Goal: Information Seeking & Learning: Learn about a topic

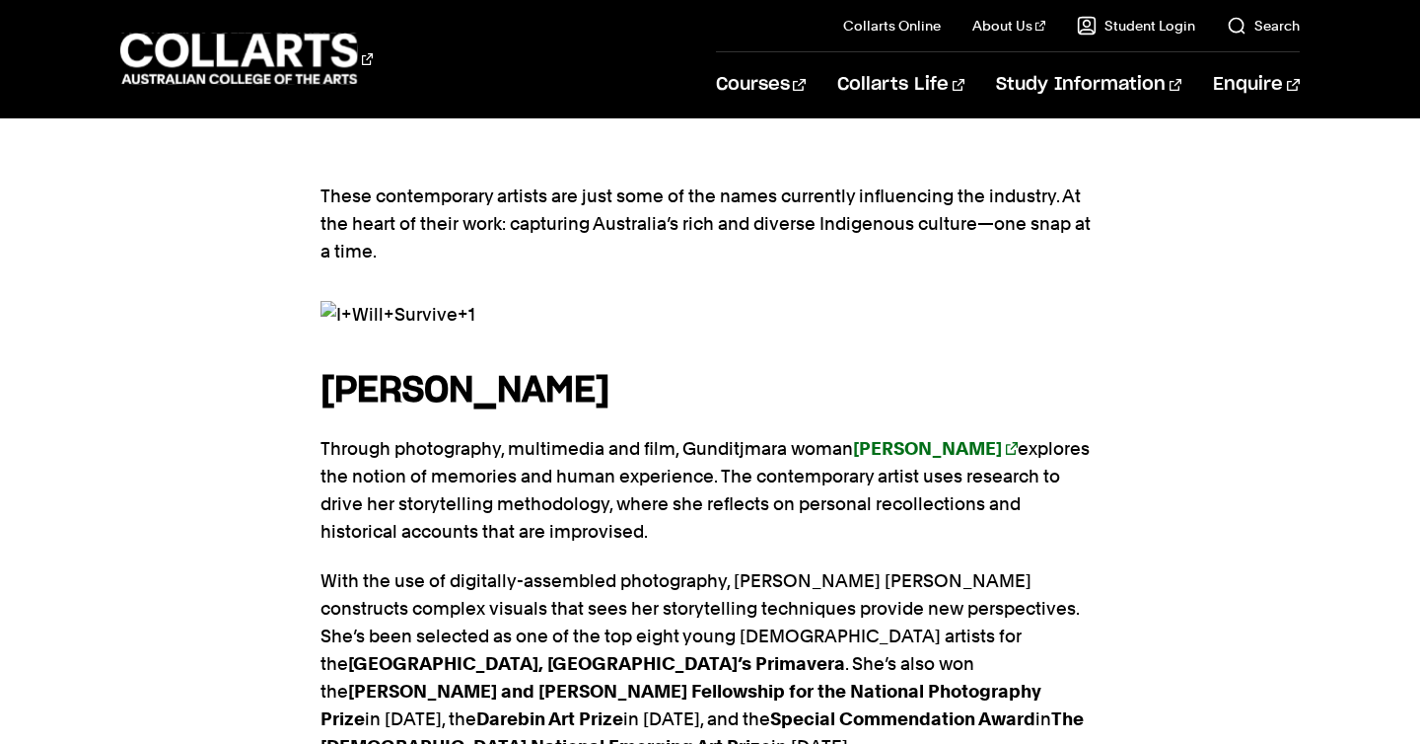
scroll to position [1181, 0]
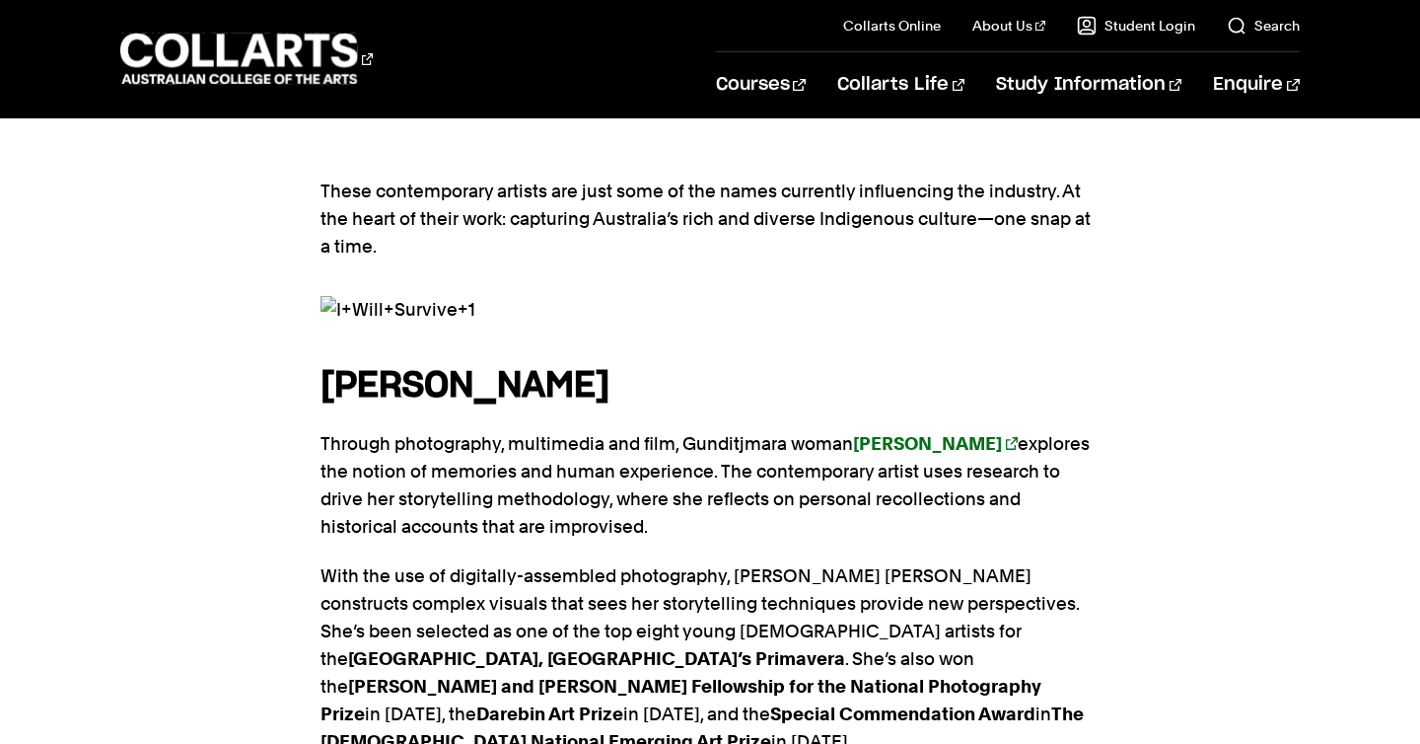
click at [609, 368] on strong "[PERSON_NAME]" at bounding box center [464, 386] width 289 height 36
click at [907, 433] on strong "[PERSON_NAME]" at bounding box center [927, 443] width 149 height 21
drag, startPoint x: 321, startPoint y: 293, endPoint x: 832, endPoint y: 314, distance: 511.2
click at [840, 359] on h4 "[PERSON_NAME]" at bounding box center [709, 385] width 779 height 53
copy strong "[PERSON_NAME]"
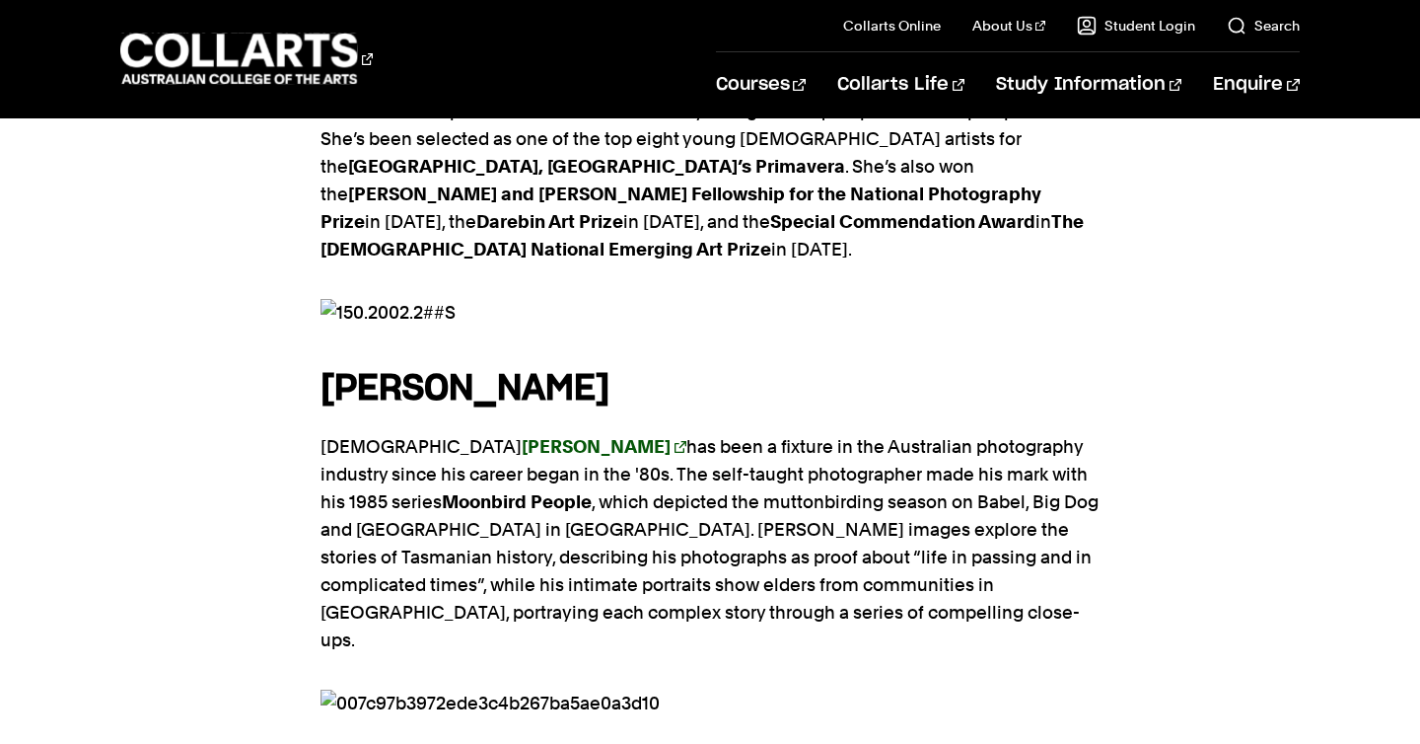
scroll to position [1680, 0]
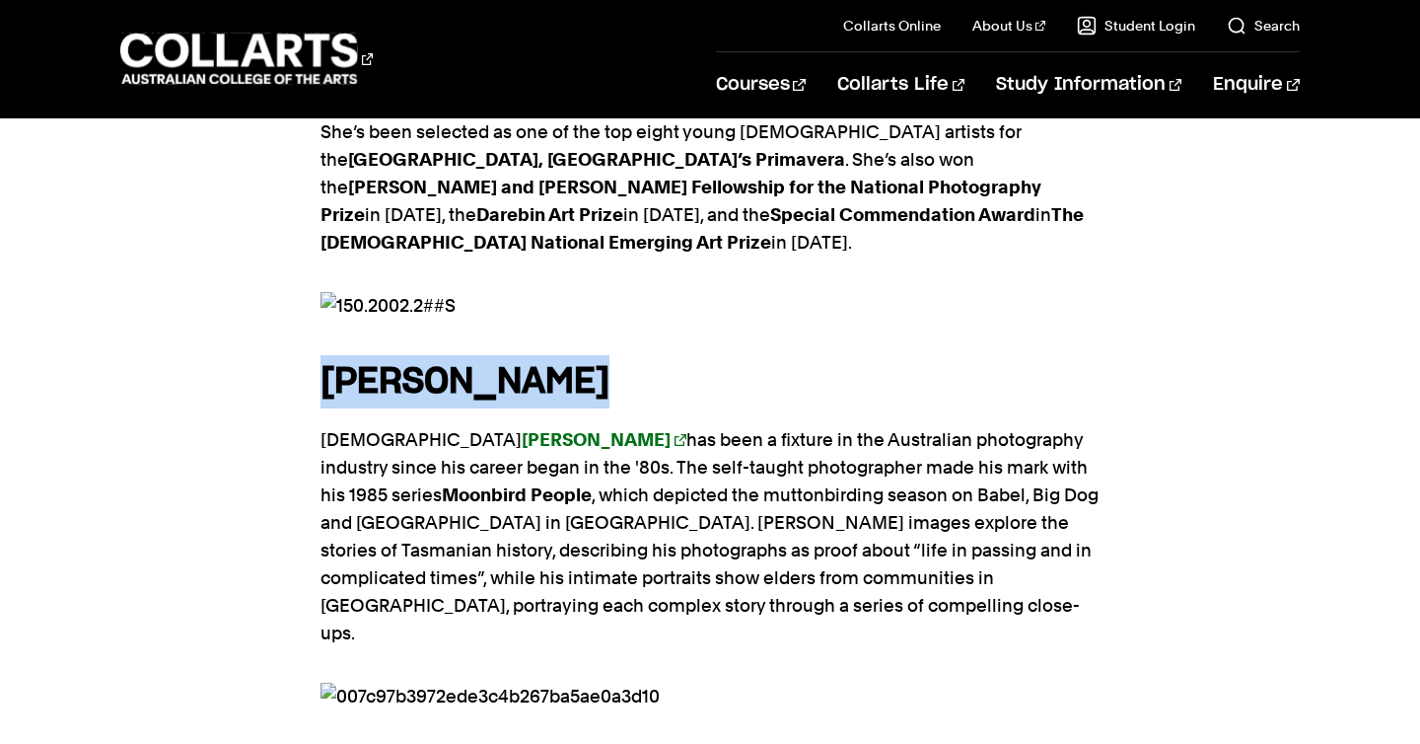
drag, startPoint x: 323, startPoint y: 274, endPoint x: 759, endPoint y: 271, distance: 435.9
click at [767, 355] on h4 "[PERSON_NAME]" at bounding box center [709, 381] width 779 height 53
copy strong "[PERSON_NAME]"
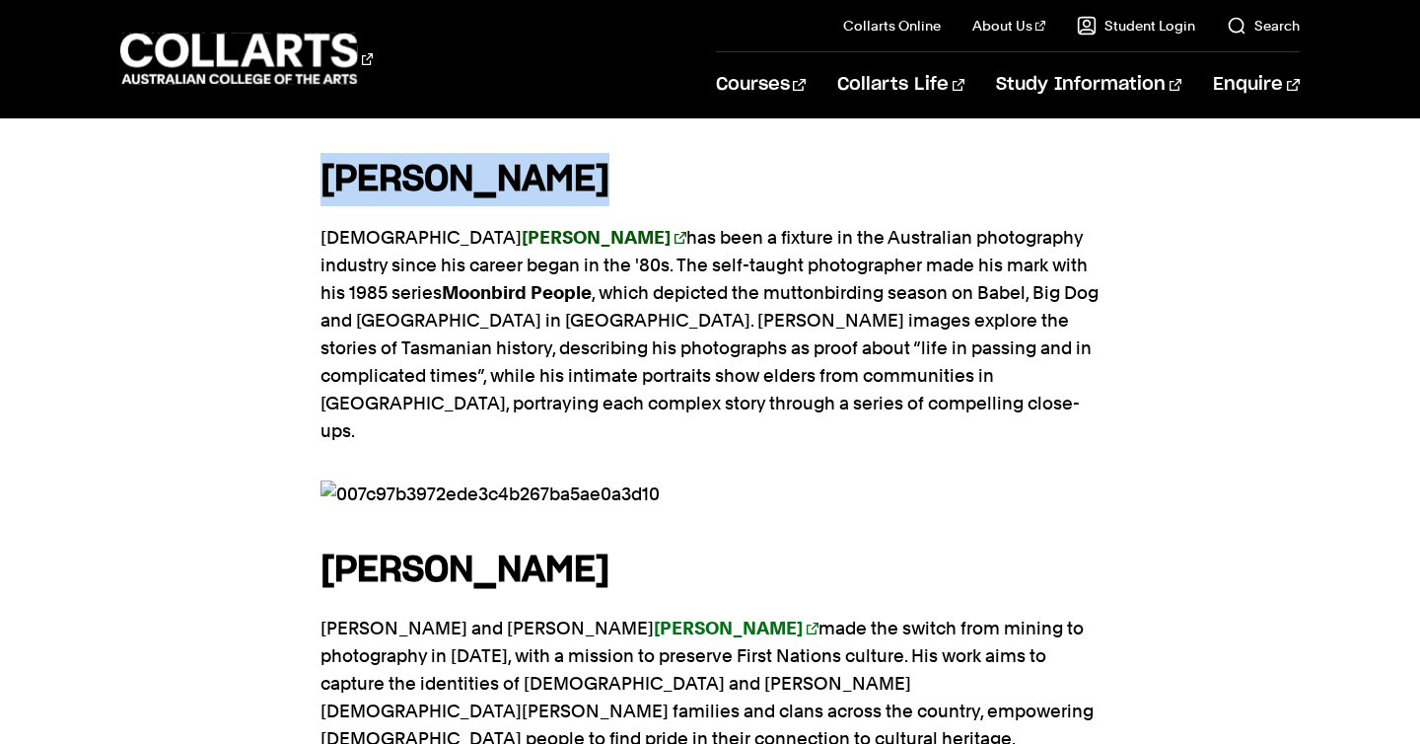
scroll to position [1911, 0]
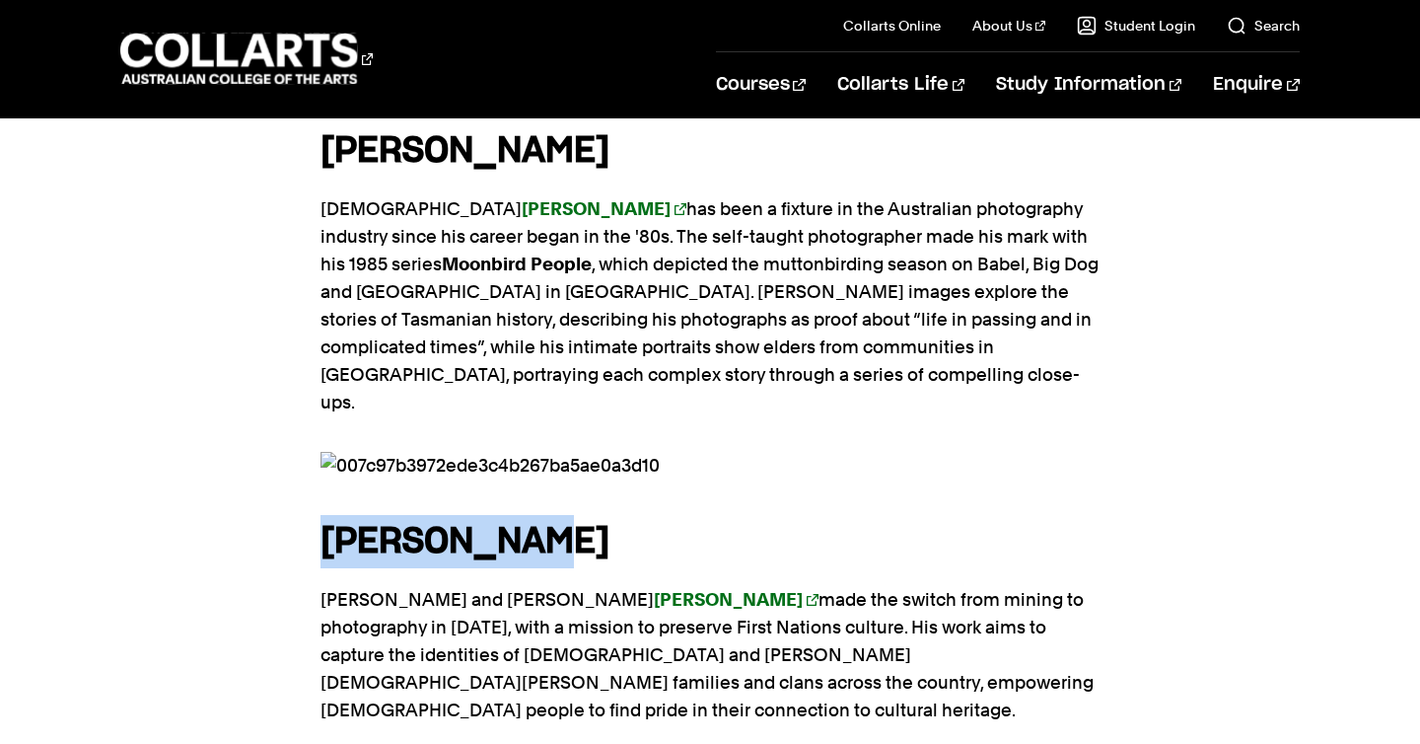
drag, startPoint x: 319, startPoint y: 397, endPoint x: 642, endPoint y: 399, distance: 323.5
copy strong "[PERSON_NAME]"
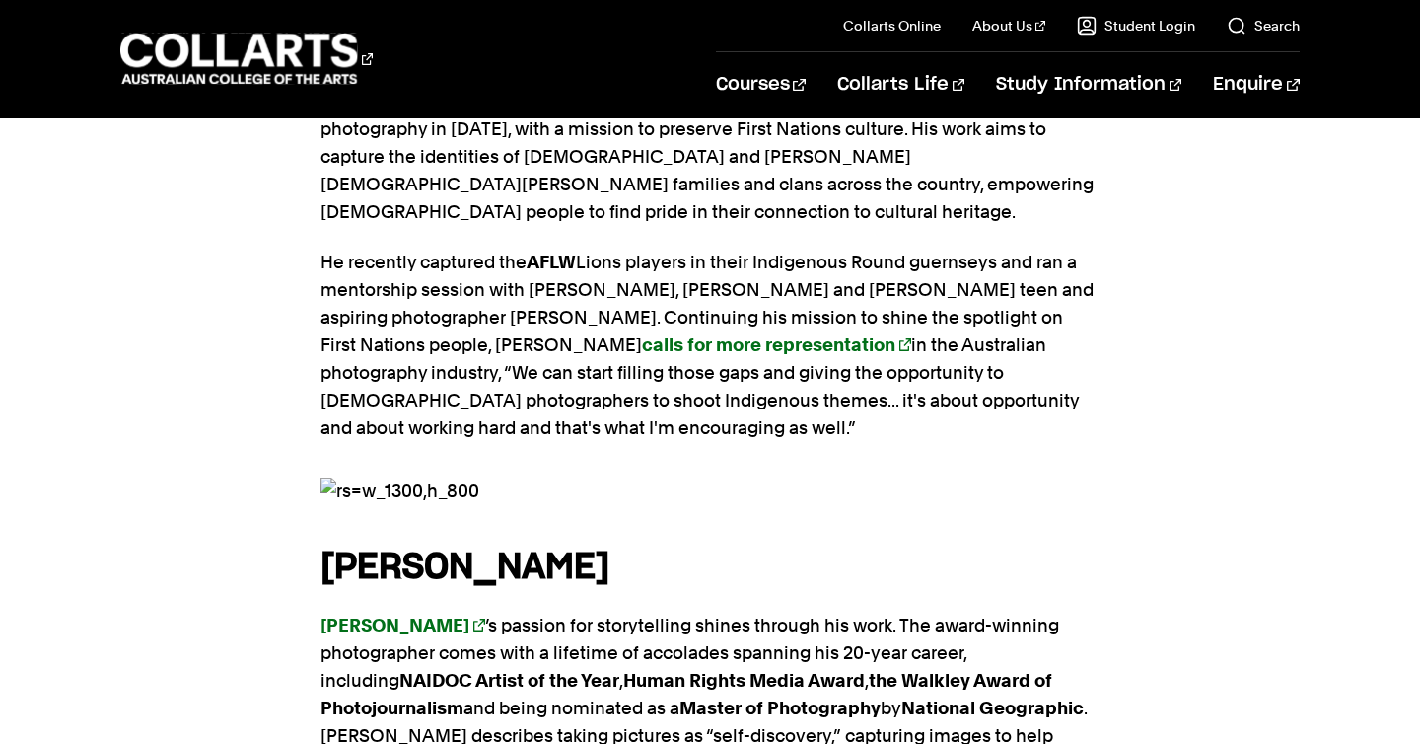
scroll to position [2412, 0]
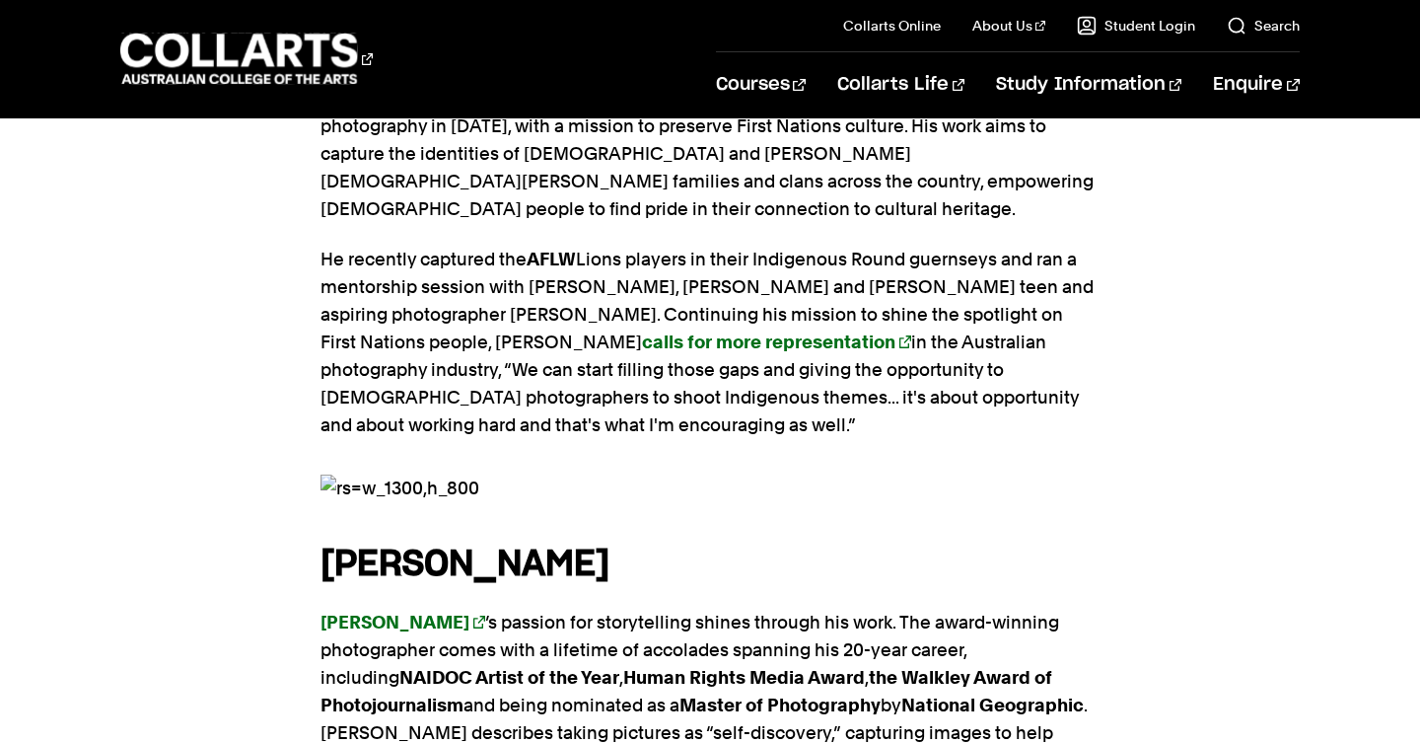
drag, startPoint x: 308, startPoint y: 382, endPoint x: 679, endPoint y: 394, distance: 372.0
click at [679, 394] on div "These contemporary artists are just some of the names currently influencing the…" at bounding box center [710, 589] width 1420 height 3449
copy strong "[PERSON_NAME]"
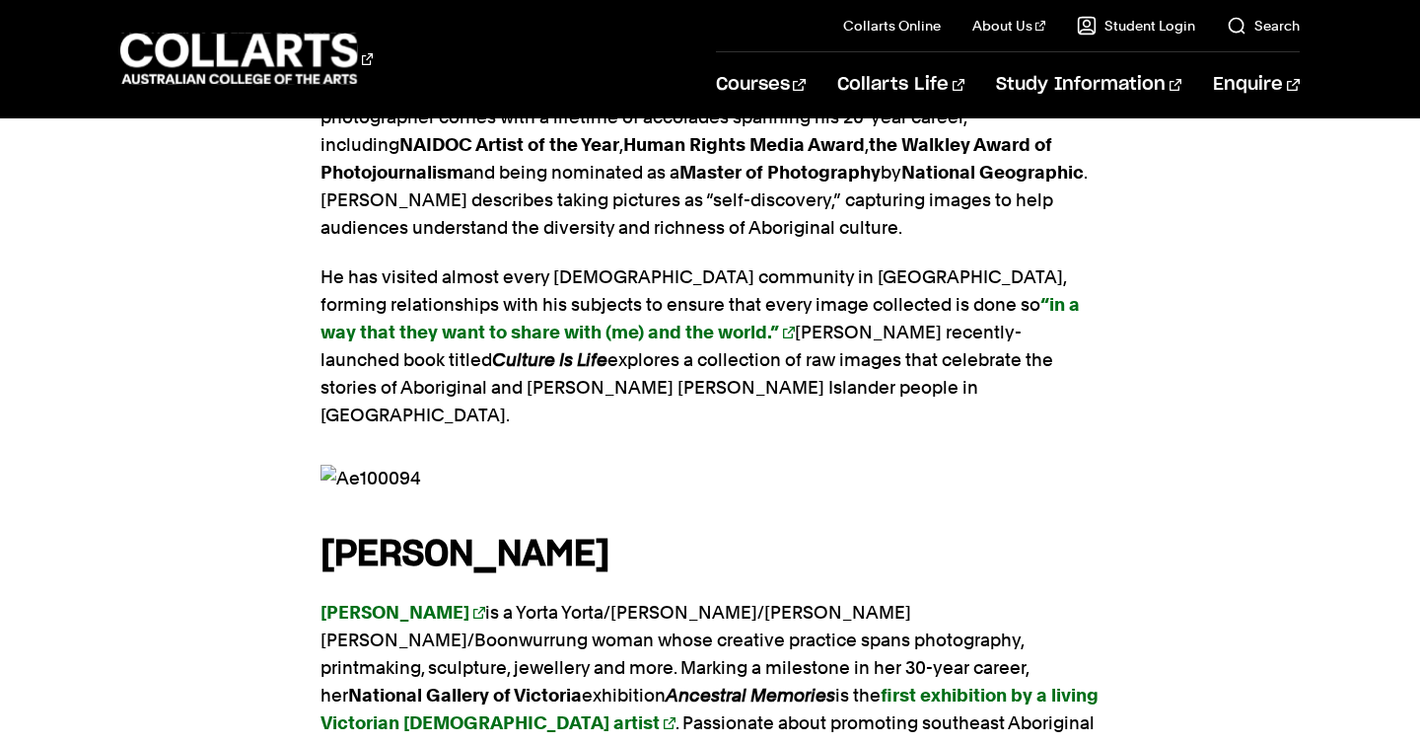
scroll to position [2948, 0]
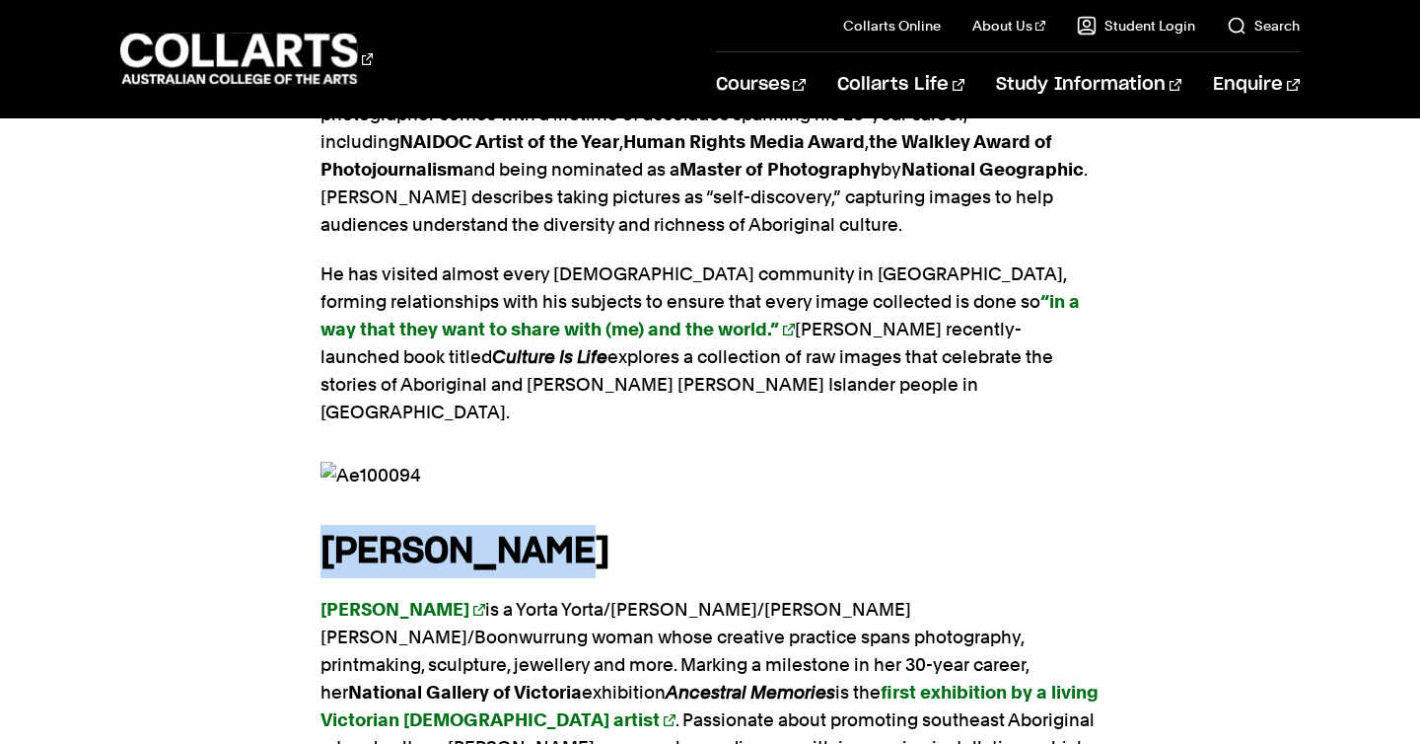
drag, startPoint x: 309, startPoint y: 350, endPoint x: 678, endPoint y: 345, distance: 369.8
click at [678, 345] on div "These contemporary artists are just some of the names currently influencing the…" at bounding box center [710, 54] width 1420 height 3449
copy strong "[PERSON_NAME]"
click at [732, 681] on strong "first exhibition by a living Victorian [DEMOGRAPHIC_DATA] artist" at bounding box center [709, 705] width 778 height 48
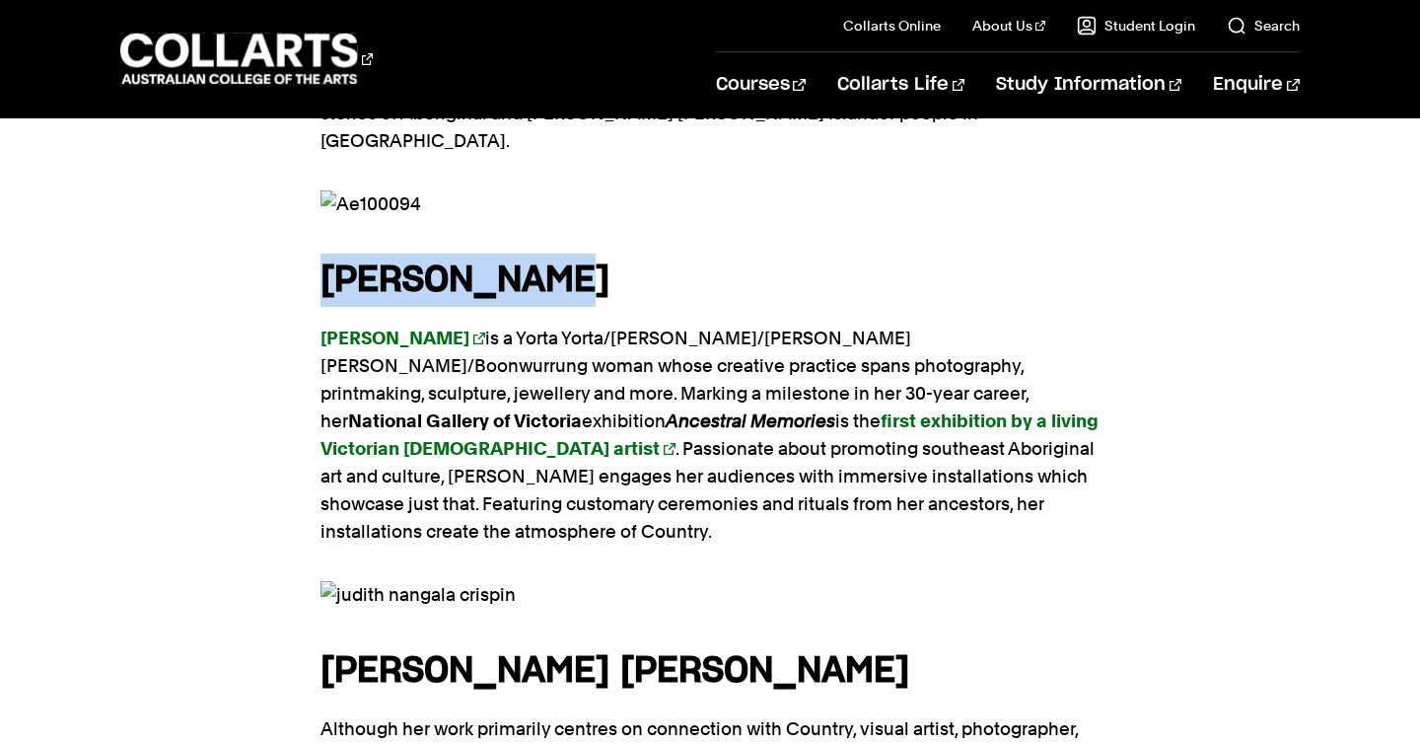
scroll to position [3361, 0]
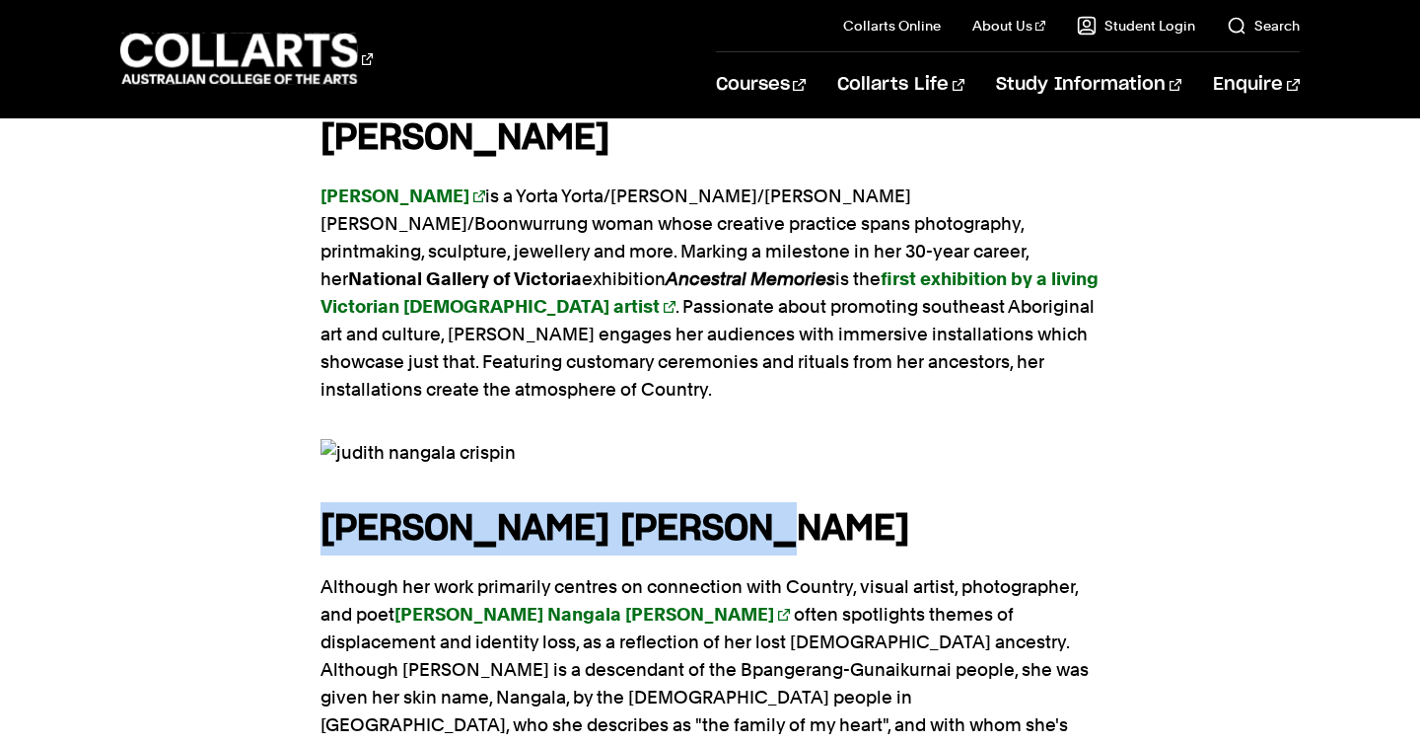
drag, startPoint x: 321, startPoint y: 306, endPoint x: 793, endPoint y: 308, distance: 471.4
click at [807, 502] on h4 "[PERSON_NAME] [PERSON_NAME]" at bounding box center [709, 528] width 779 height 53
copy strong "[PERSON_NAME] [PERSON_NAME]"
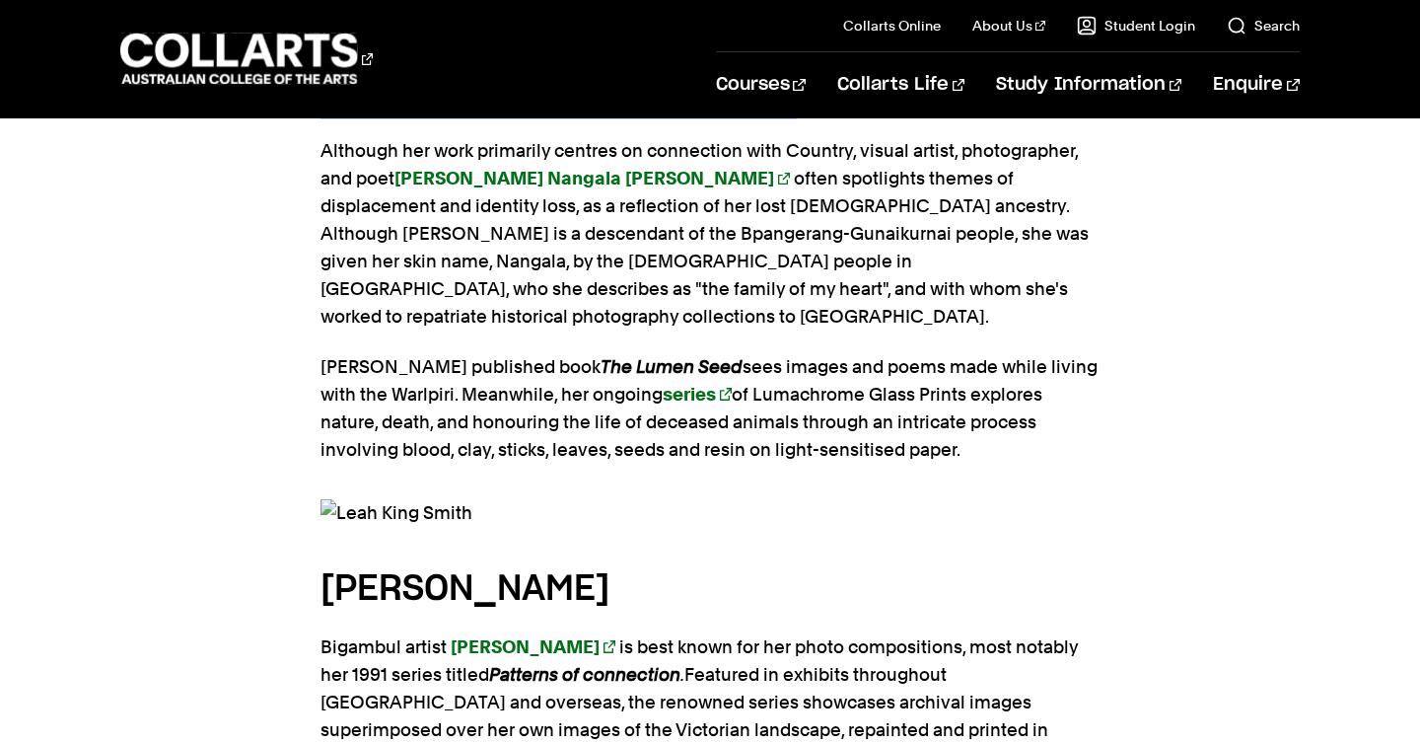
scroll to position [3795, 0]
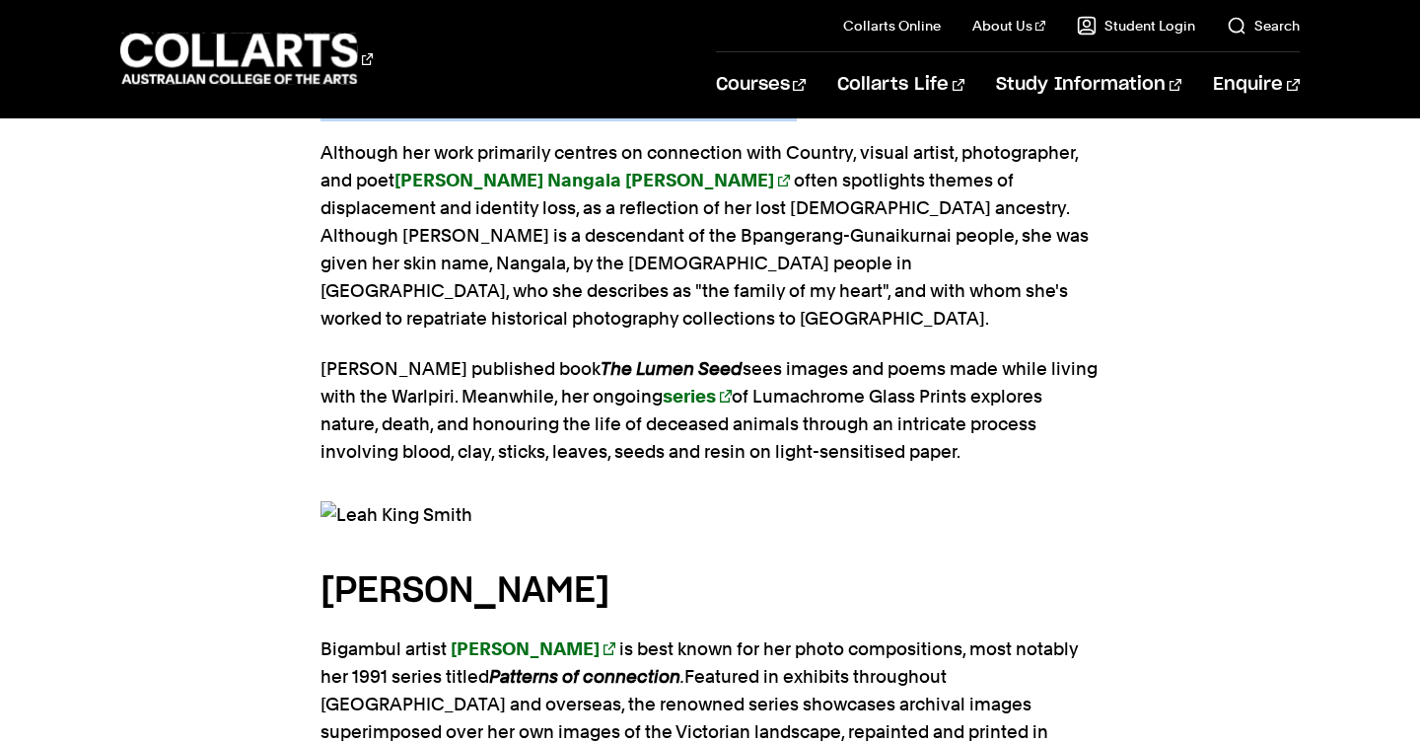
drag, startPoint x: 316, startPoint y: 336, endPoint x: 735, endPoint y: 342, distance: 419.1
copy h4 "[PERSON_NAME]"
